Goal: Task Accomplishment & Management: Manage account settings

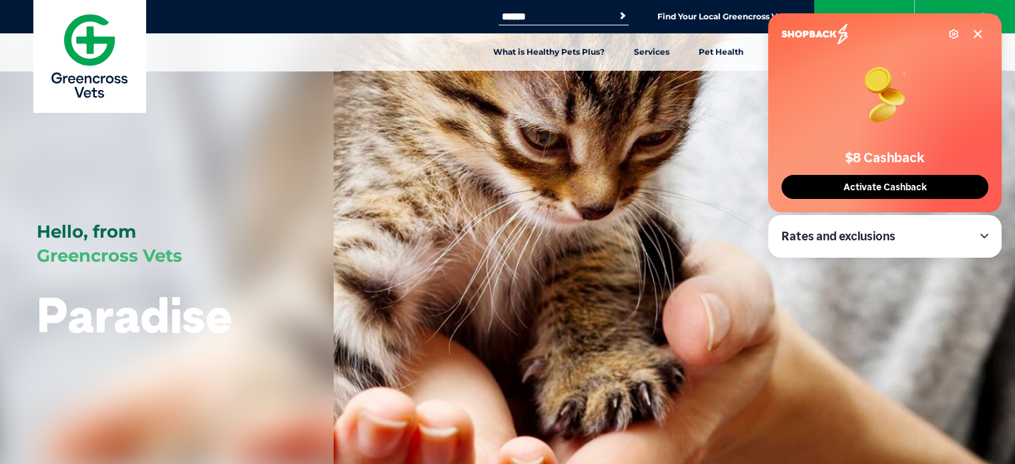
click at [891, 183] on span "Activate Cashback" at bounding box center [885, 187] width 91 height 11
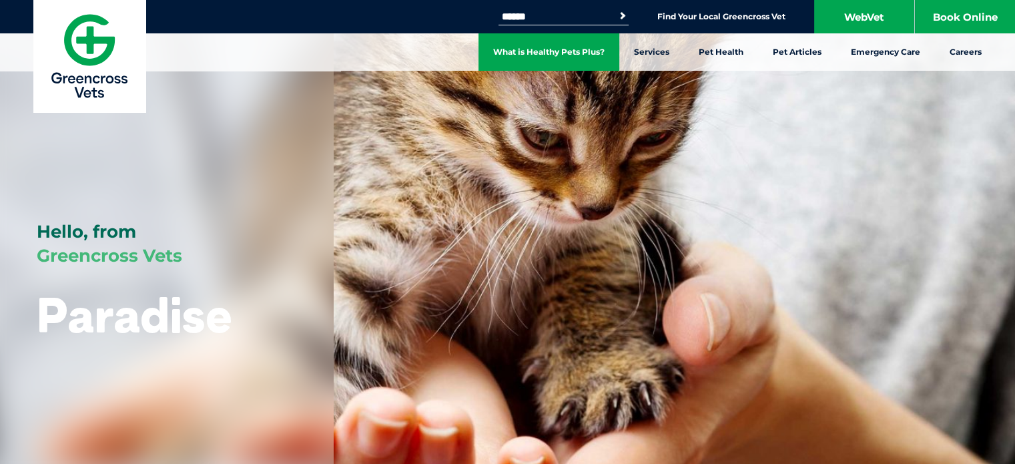
click at [570, 53] on link "What is Healthy Pets Plus?" at bounding box center [549, 51] width 141 height 37
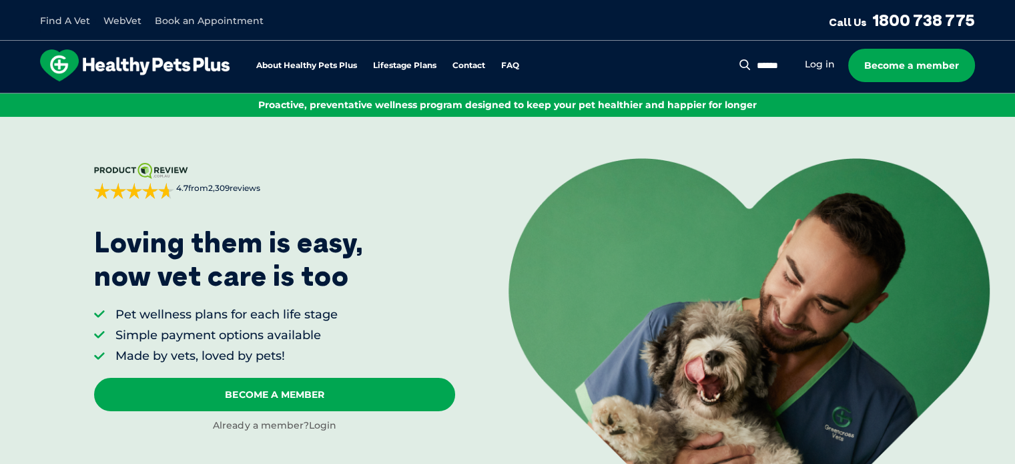
click at [326, 424] on link "Login" at bounding box center [321, 425] width 27 height 12
click at [816, 61] on link "Log in" at bounding box center [820, 64] width 30 height 13
click at [453, 293] on div "ProductReview.com.au 4.7 from 2,309 reviews Sorted by best reviews Priya on 26/…" at bounding box center [275, 298] width 362 height 270
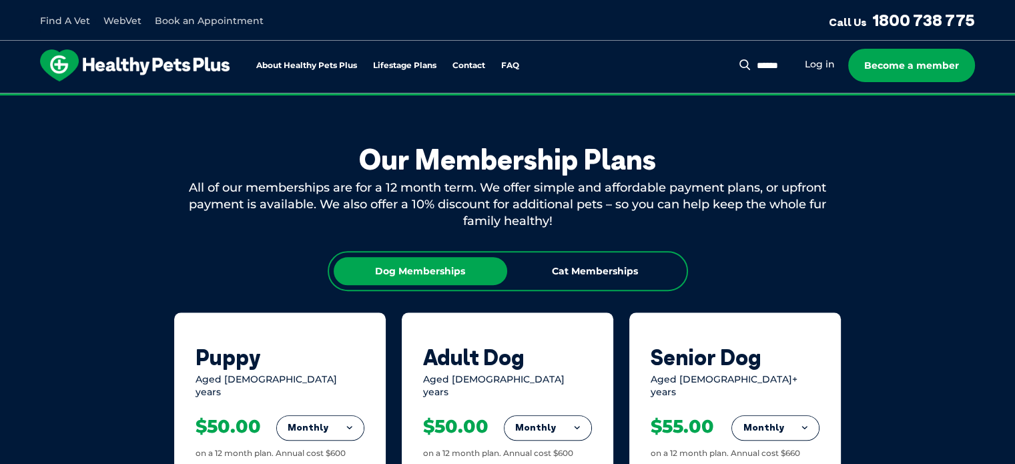
scroll to position [680, 0]
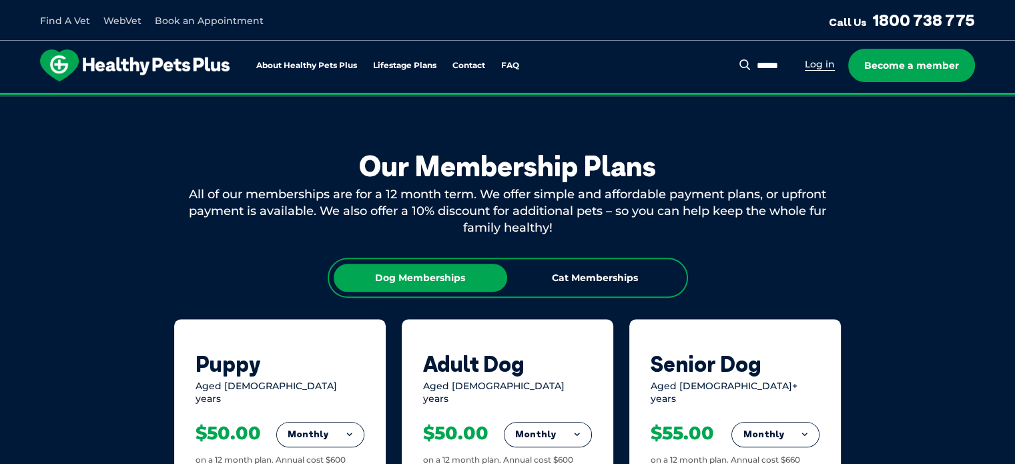
click at [817, 67] on link "Log in" at bounding box center [820, 64] width 30 height 13
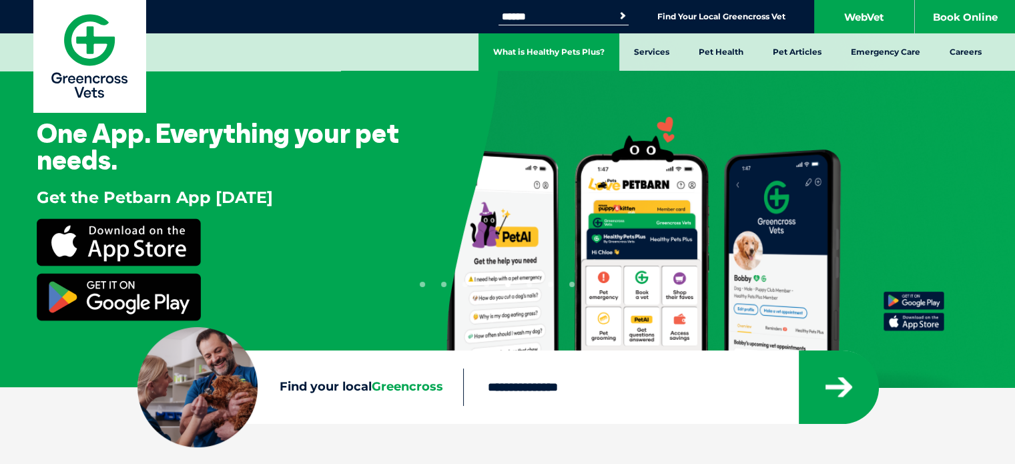
click at [587, 49] on link "What is Healthy Pets Plus?" at bounding box center [549, 51] width 141 height 37
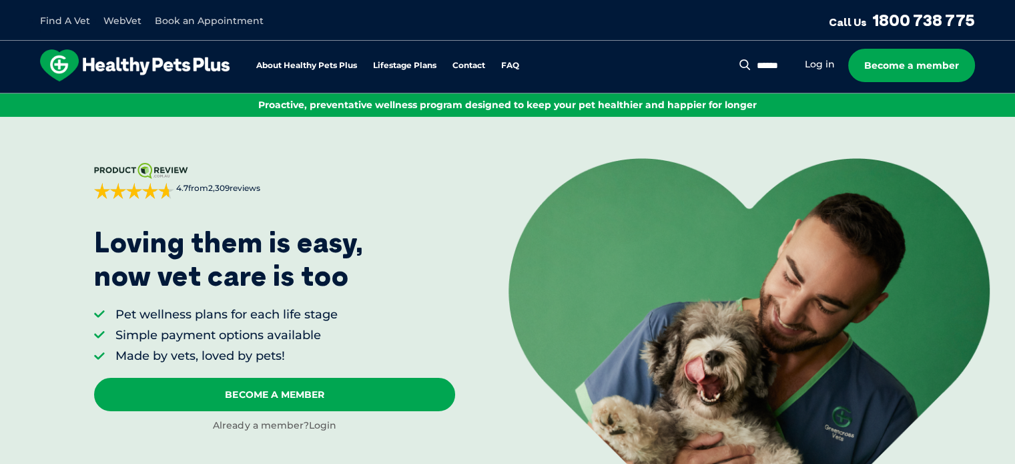
click at [324, 430] on link "Login" at bounding box center [321, 425] width 27 height 12
click at [820, 67] on link "Log in" at bounding box center [820, 64] width 30 height 13
